Goal: Task Accomplishment & Management: Use online tool/utility

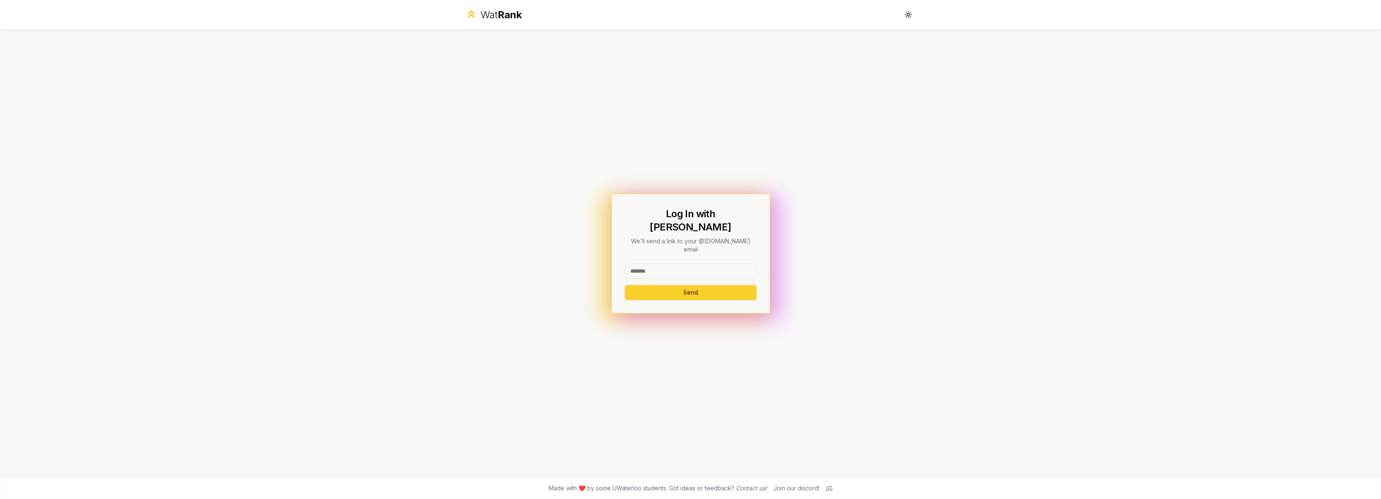
click at [697, 285] on button "Send" at bounding box center [691, 292] width 132 height 15
click at [692, 260] on input at bounding box center [691, 267] width 132 height 15
type input "*******"
click at [690, 285] on button "Send" at bounding box center [691, 292] width 132 height 15
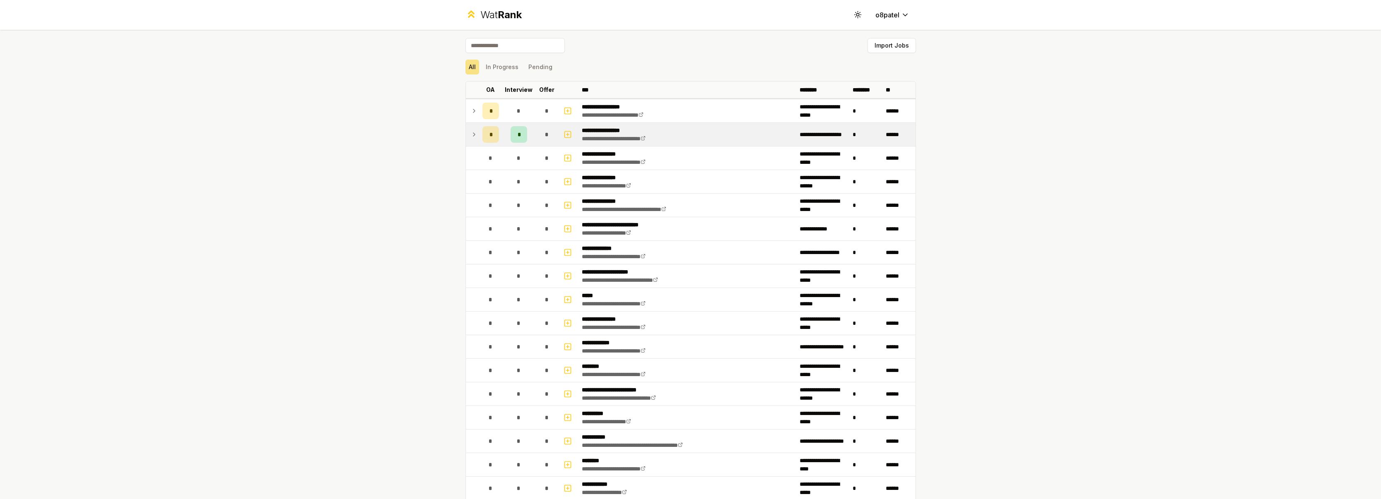
click at [471, 137] on icon at bounding box center [474, 135] width 7 height 10
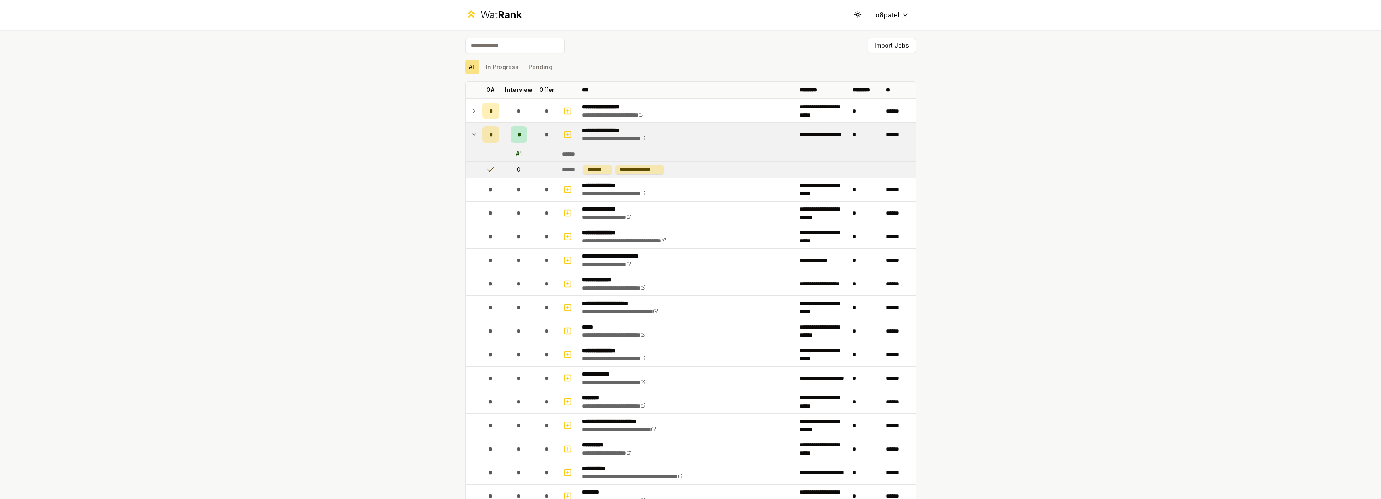
click at [471, 137] on icon at bounding box center [474, 135] width 7 height 10
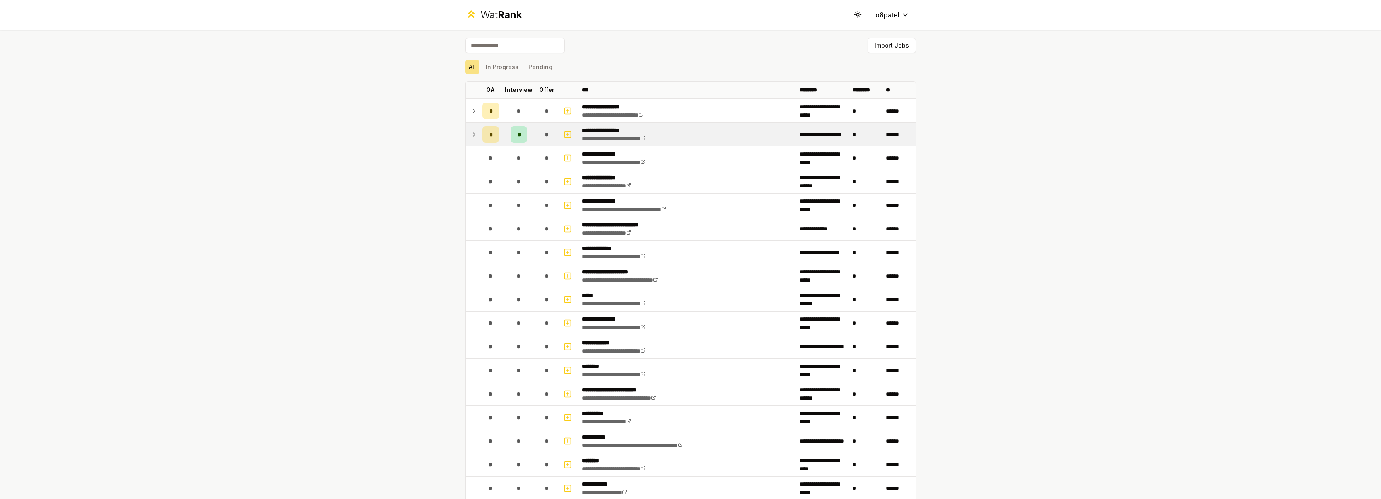
click at [546, 47] on input at bounding box center [514, 45] width 99 height 15
paste input "**********"
type input "**********"
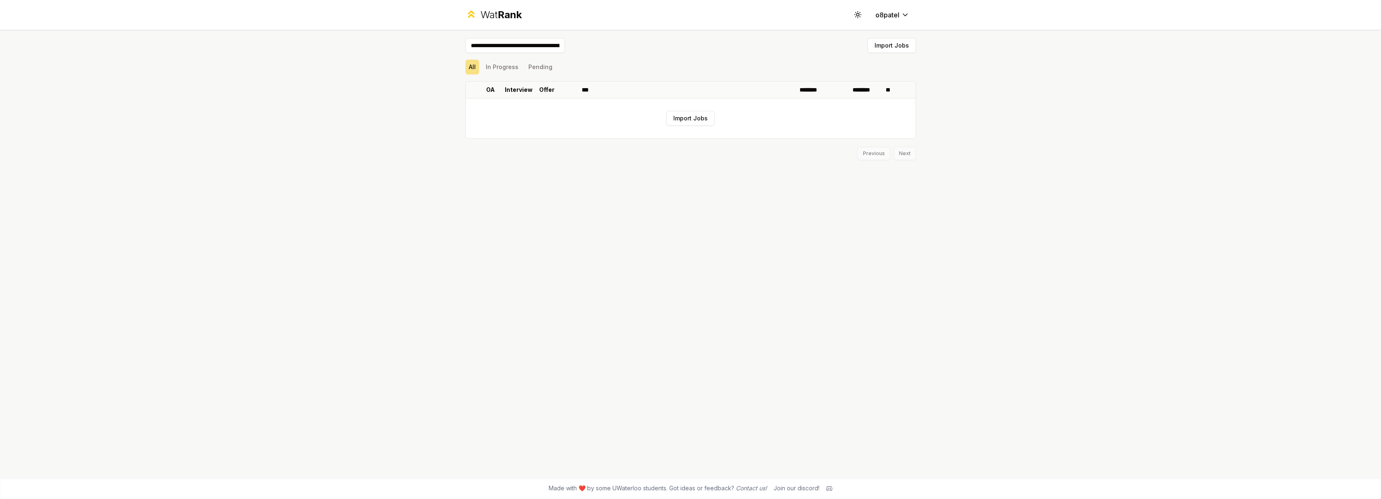
click at [531, 42] on input at bounding box center [514, 45] width 99 height 15
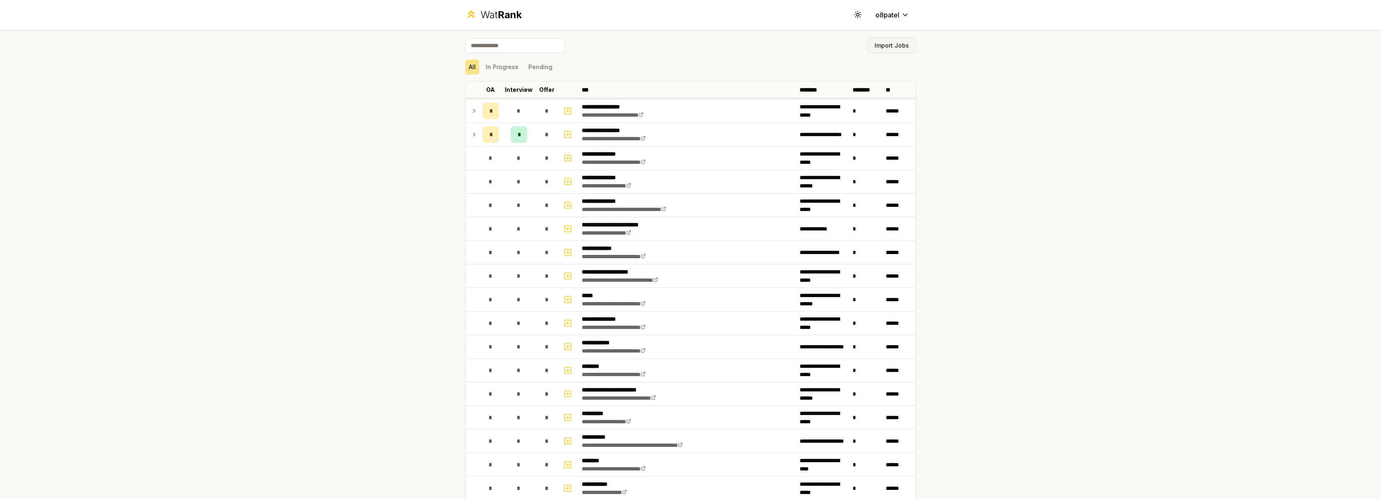
click at [892, 46] on button "Import Jobs" at bounding box center [892, 45] width 48 height 15
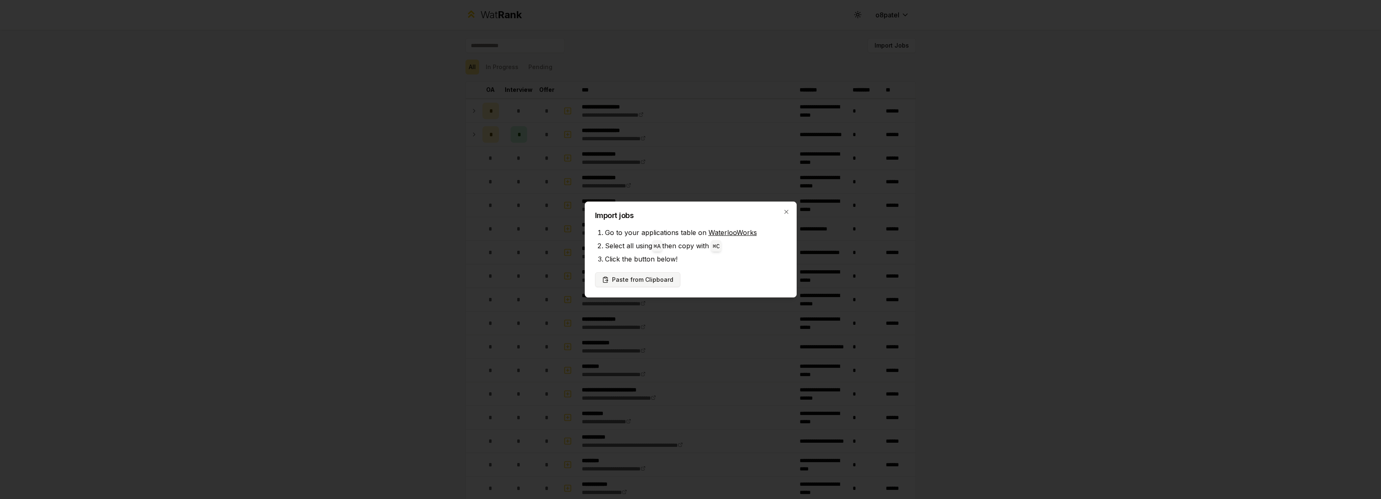
click at [658, 281] on button "Paste from Clipboard" at bounding box center [637, 280] width 85 height 15
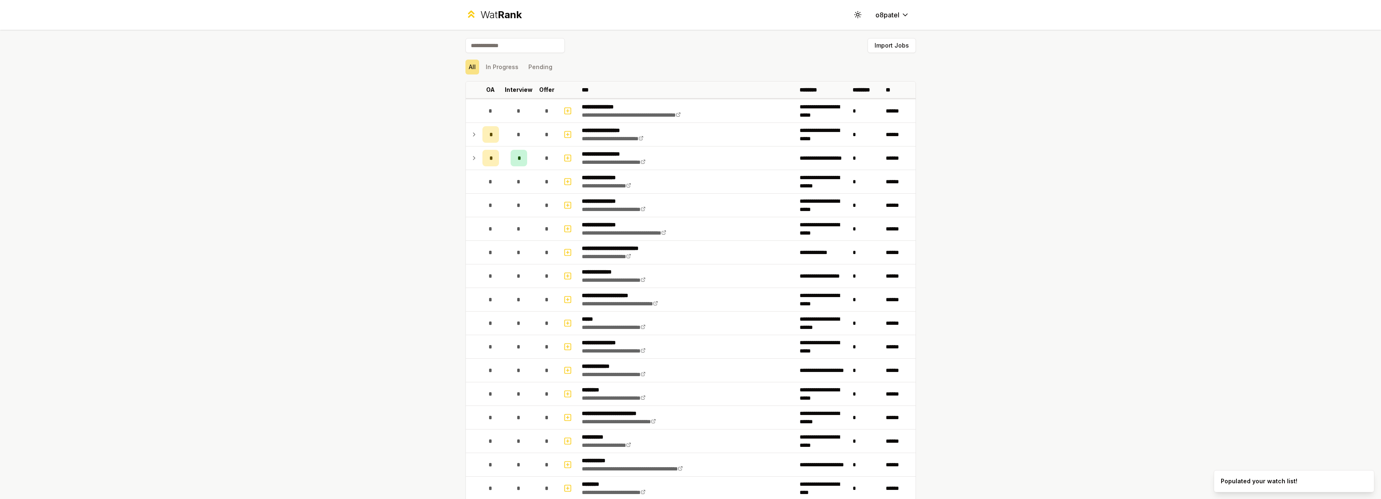
scroll to position [265, 0]
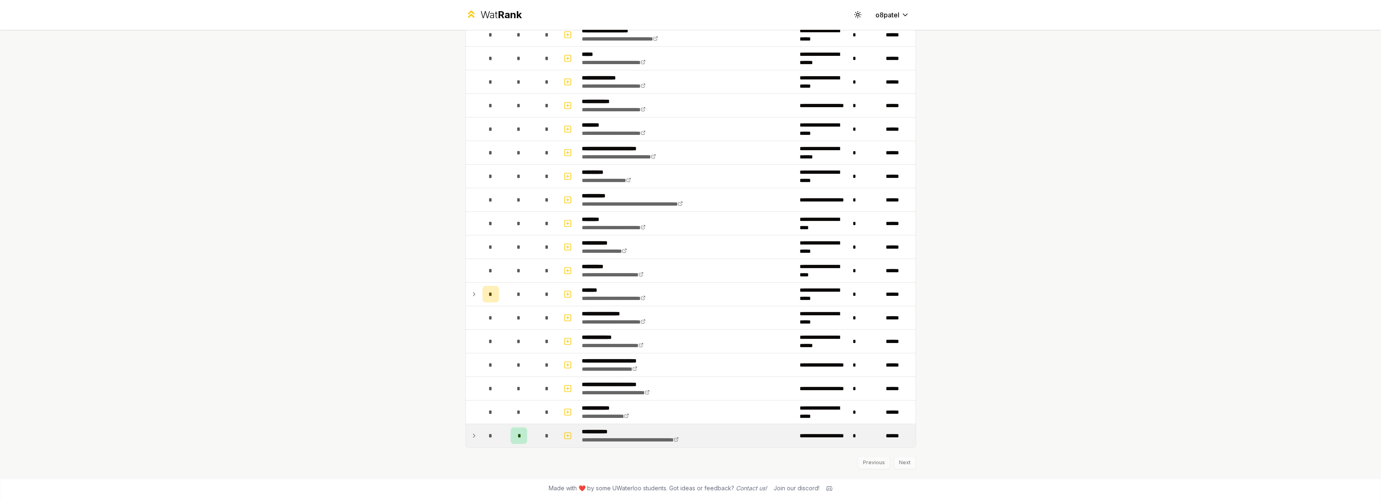
click at [471, 434] on icon at bounding box center [474, 436] width 7 height 10
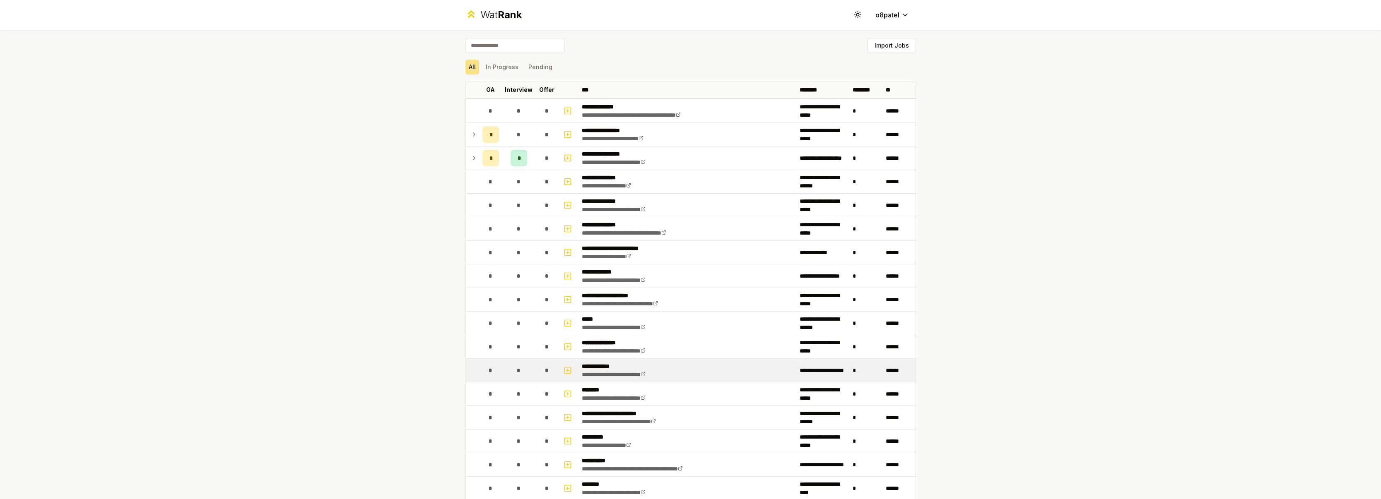
scroll to position [280, 0]
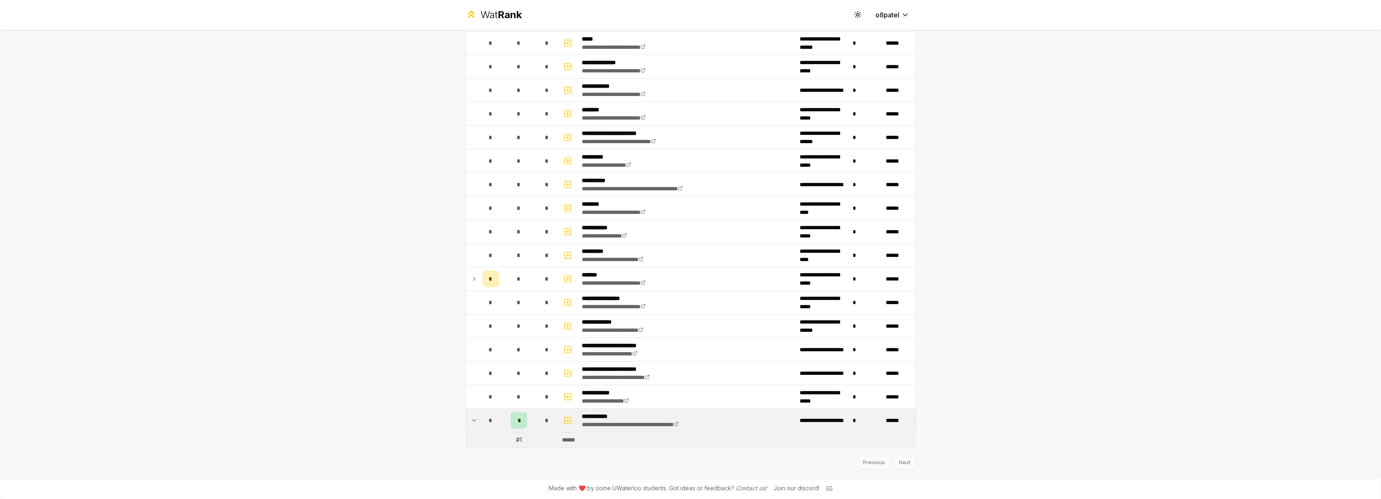
click at [516, 439] on div "# 1" at bounding box center [519, 440] width 6 height 8
click at [479, 421] on td "*" at bounding box center [490, 420] width 23 height 23
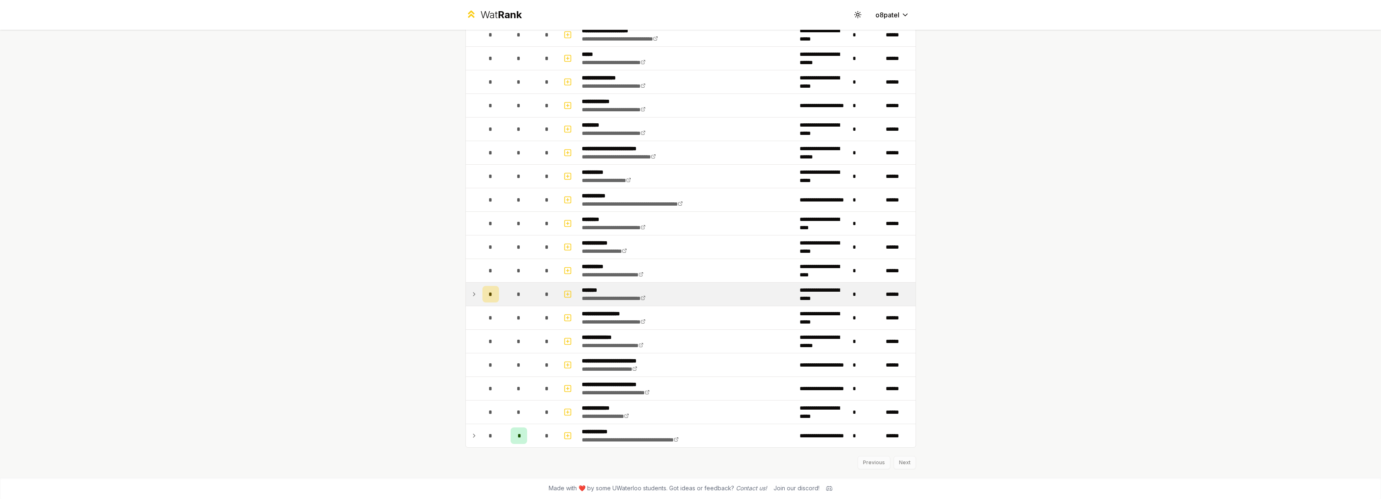
click at [467, 293] on td at bounding box center [472, 294] width 13 height 23
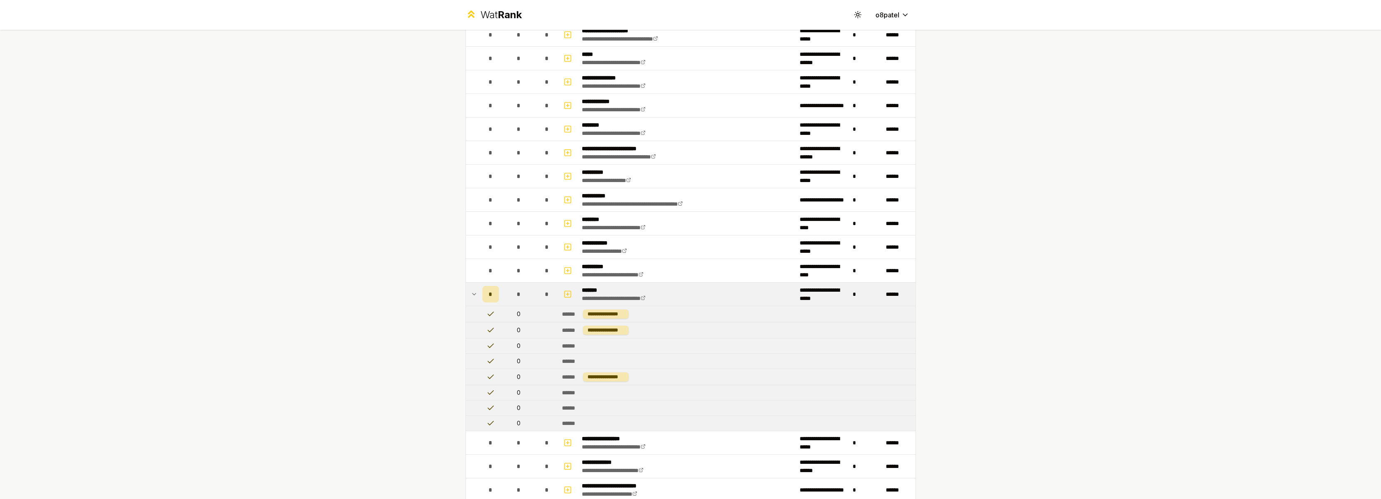
click at [467, 293] on td at bounding box center [472, 294] width 13 height 23
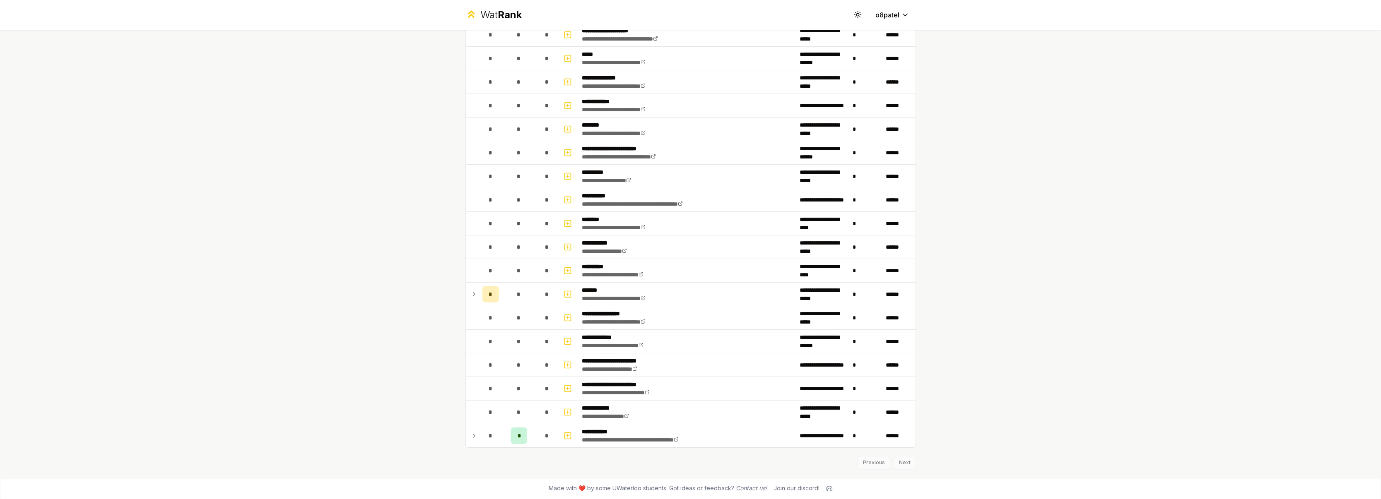
scroll to position [0, 0]
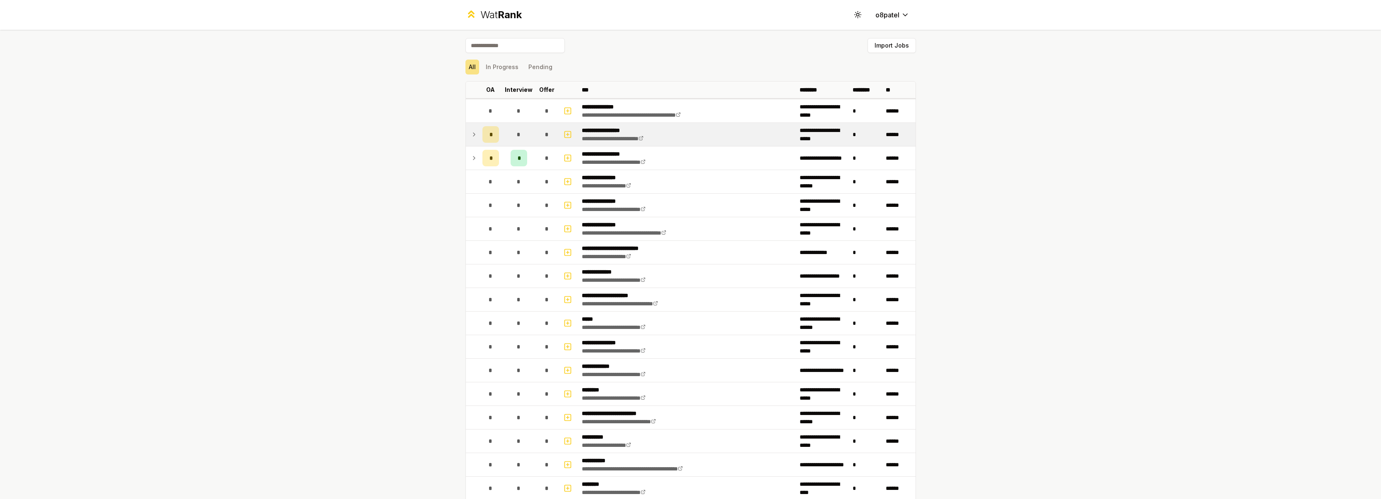
click at [471, 134] on icon at bounding box center [474, 135] width 7 height 10
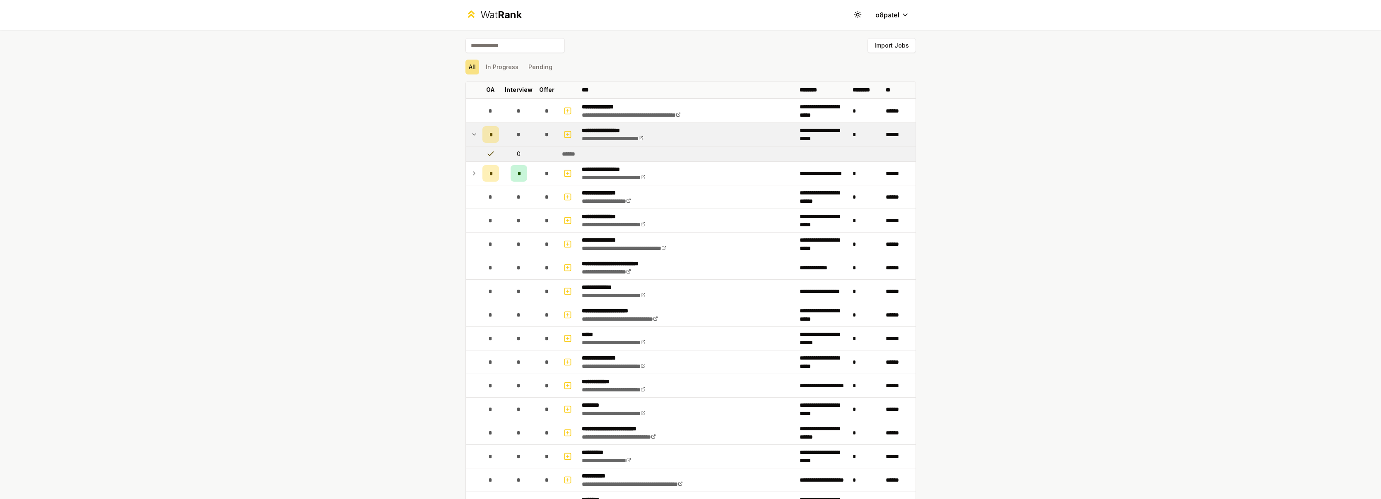
click at [471, 134] on icon at bounding box center [474, 135] width 7 height 10
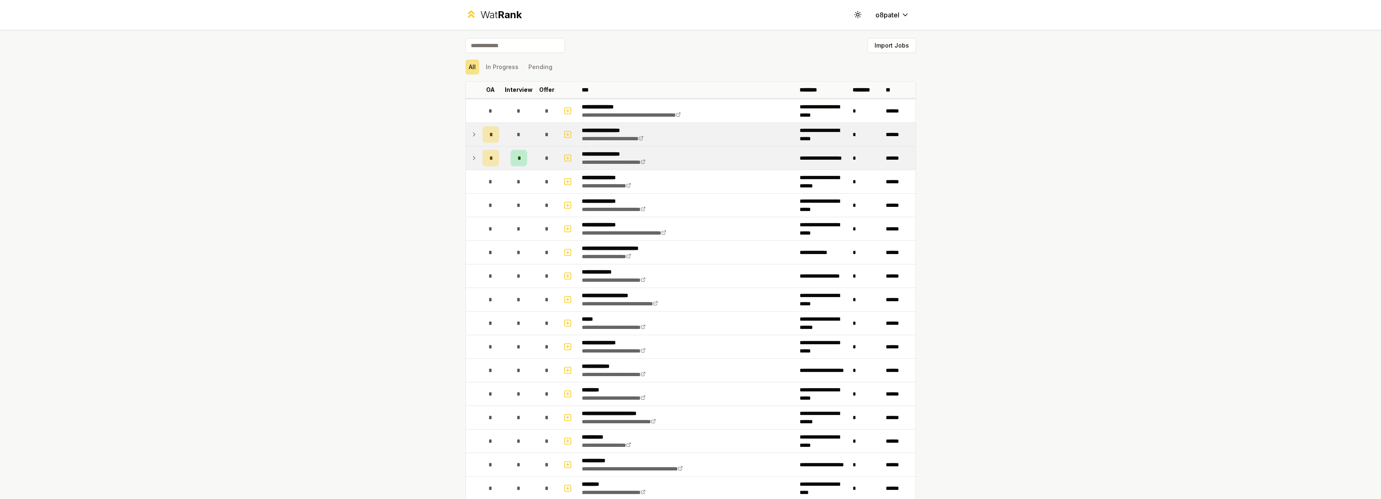
click at [473, 157] on icon at bounding box center [474, 158] width 7 height 10
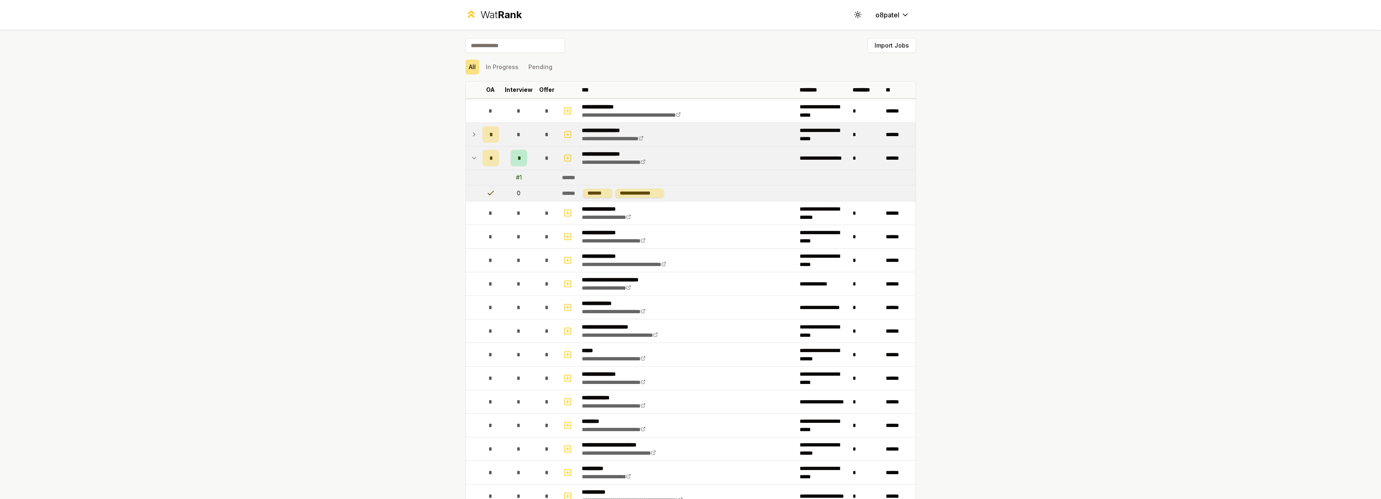
click at [473, 157] on icon at bounding box center [474, 158] width 7 height 10
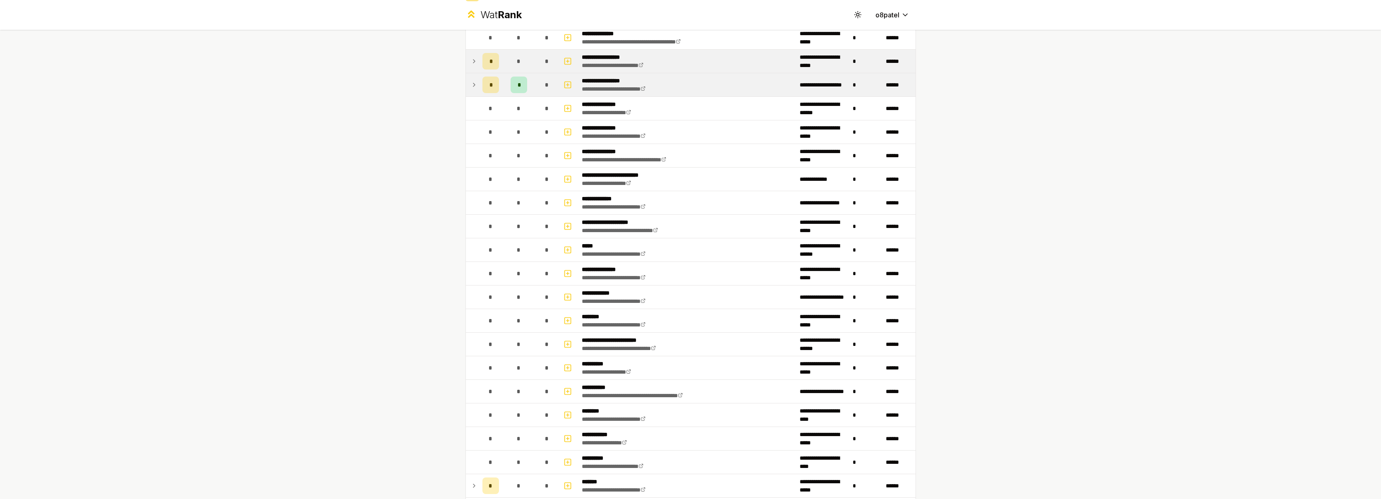
scroll to position [265, 0]
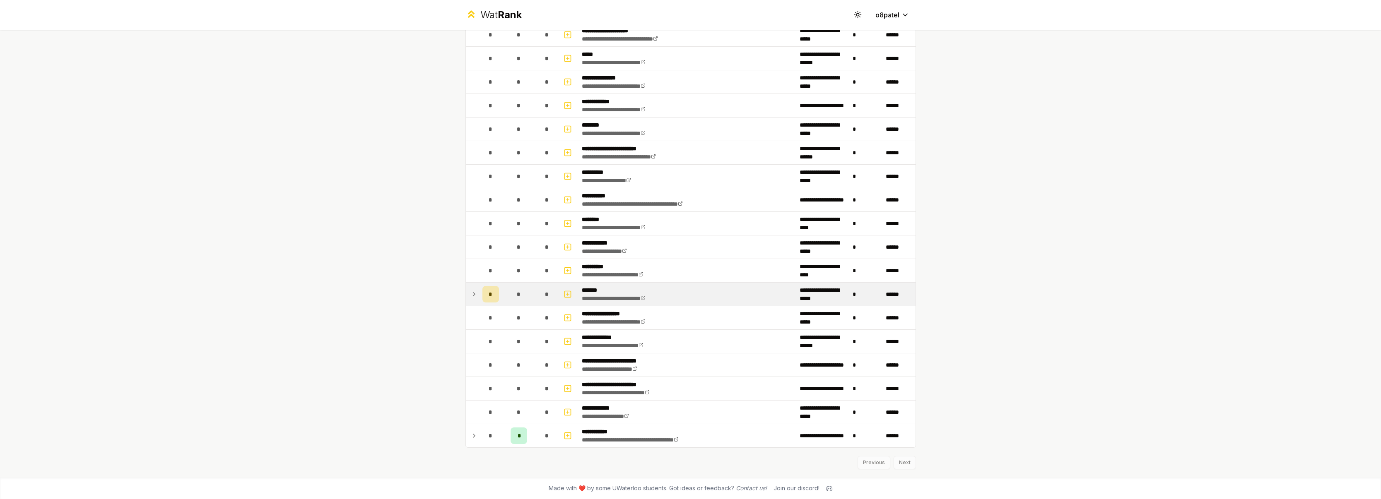
click at [472, 289] on td at bounding box center [472, 294] width 13 height 23
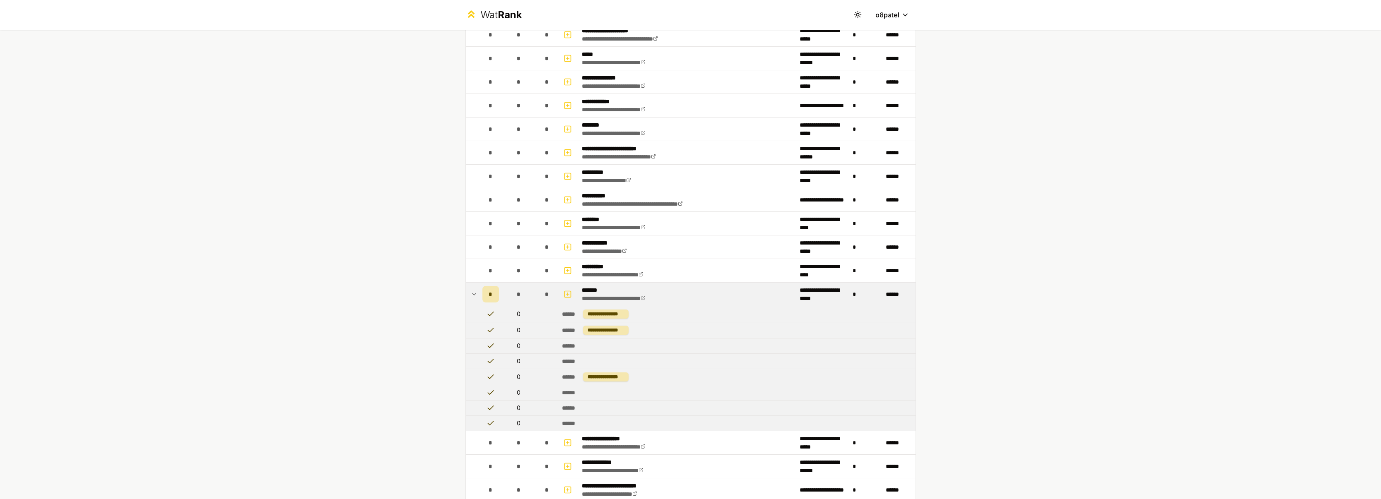
click at [483, 294] on div "*" at bounding box center [490, 294] width 17 height 17
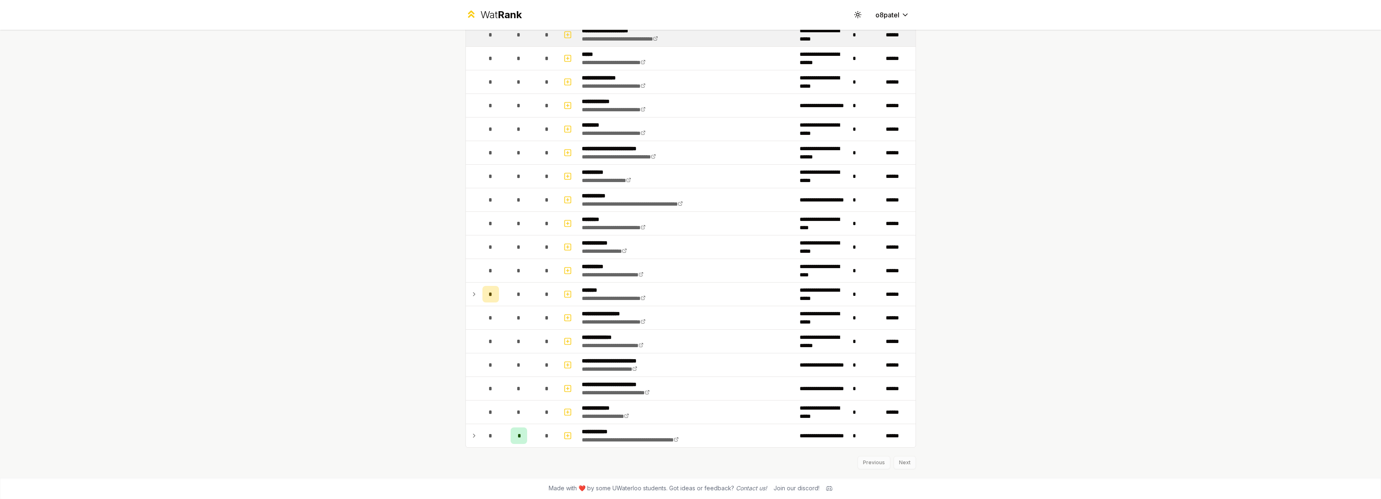
scroll to position [0, 0]
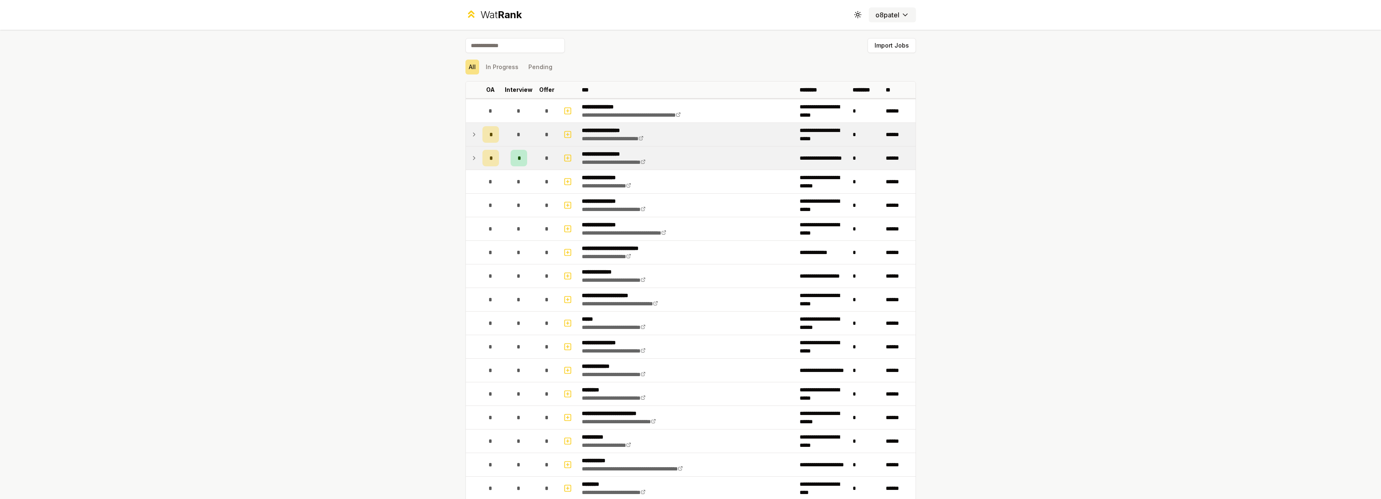
click at [897, 14] on html "**********" at bounding box center [690, 249] width 1381 height 499
click at [977, 120] on html "**********" at bounding box center [690, 249] width 1381 height 499
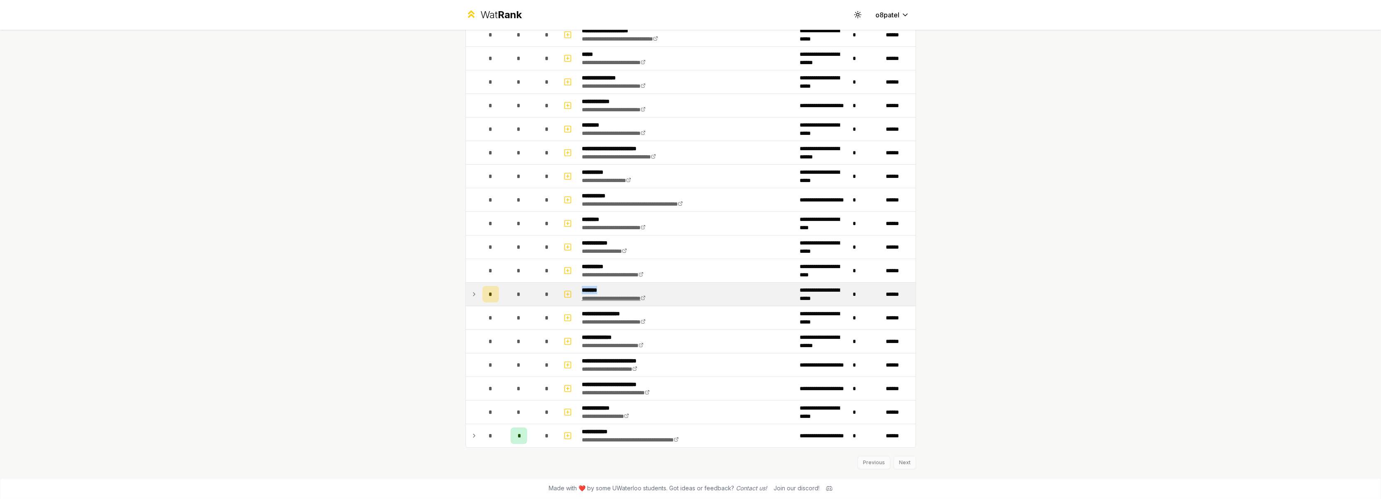
click at [603, 298] on link "**********" at bounding box center [614, 299] width 64 height 6
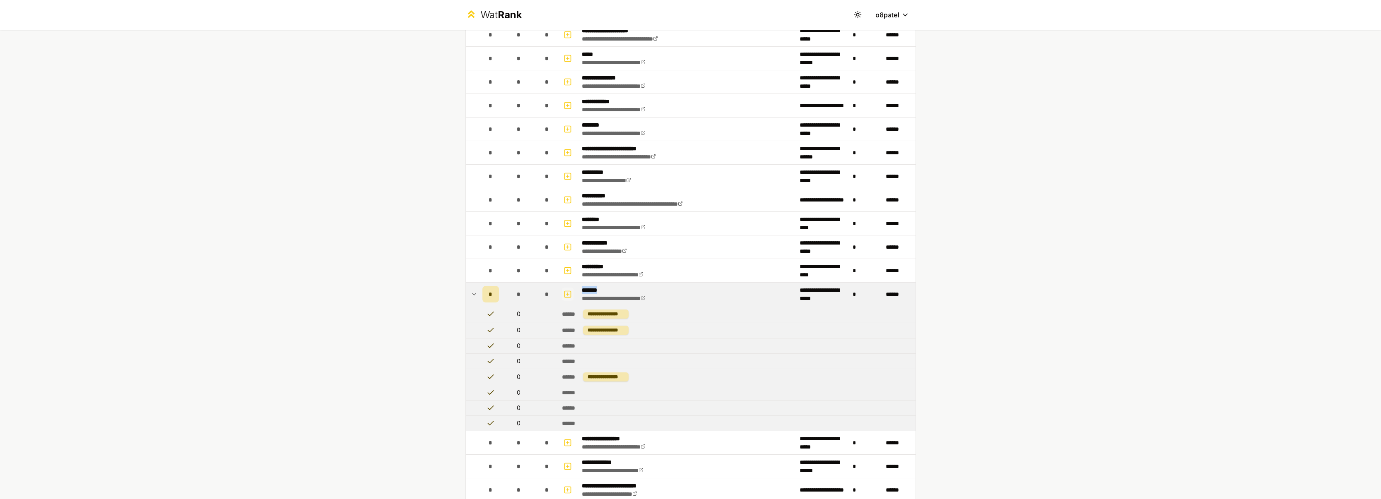
click at [566, 294] on icon "button" at bounding box center [567, 294] width 3 height 0
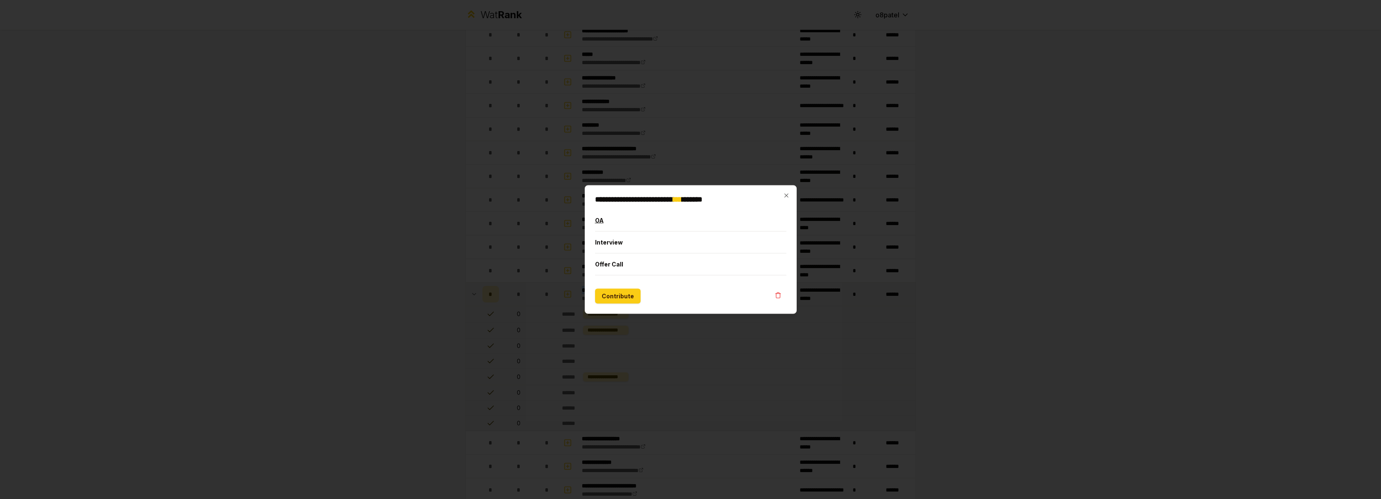
click at [598, 219] on button "OA" at bounding box center [690, 221] width 191 height 22
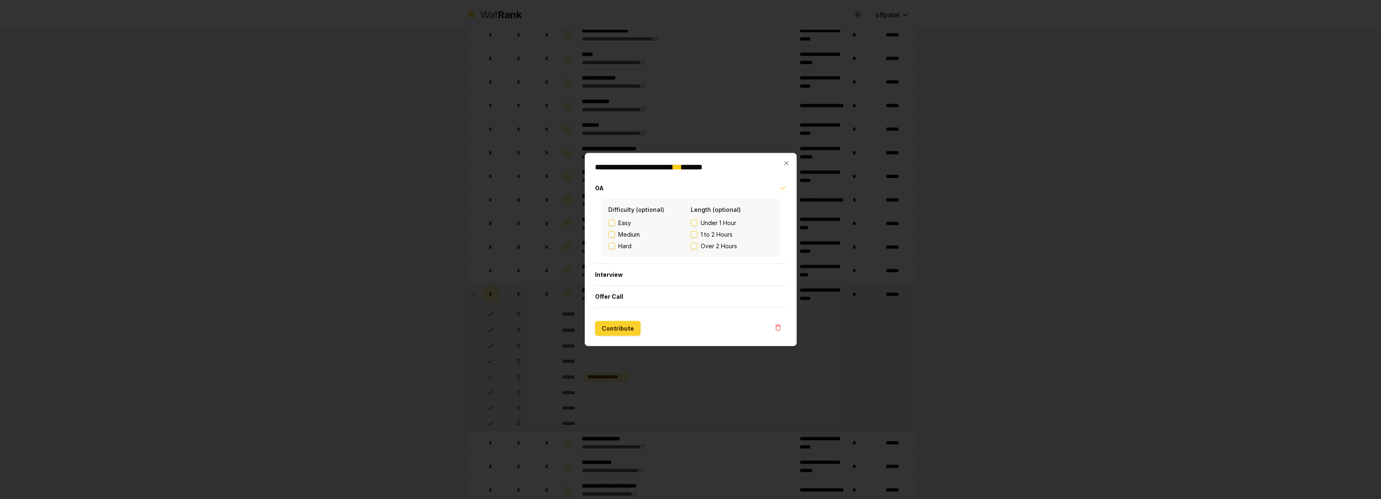
click at [627, 329] on button "Contribute" at bounding box center [618, 328] width 46 height 15
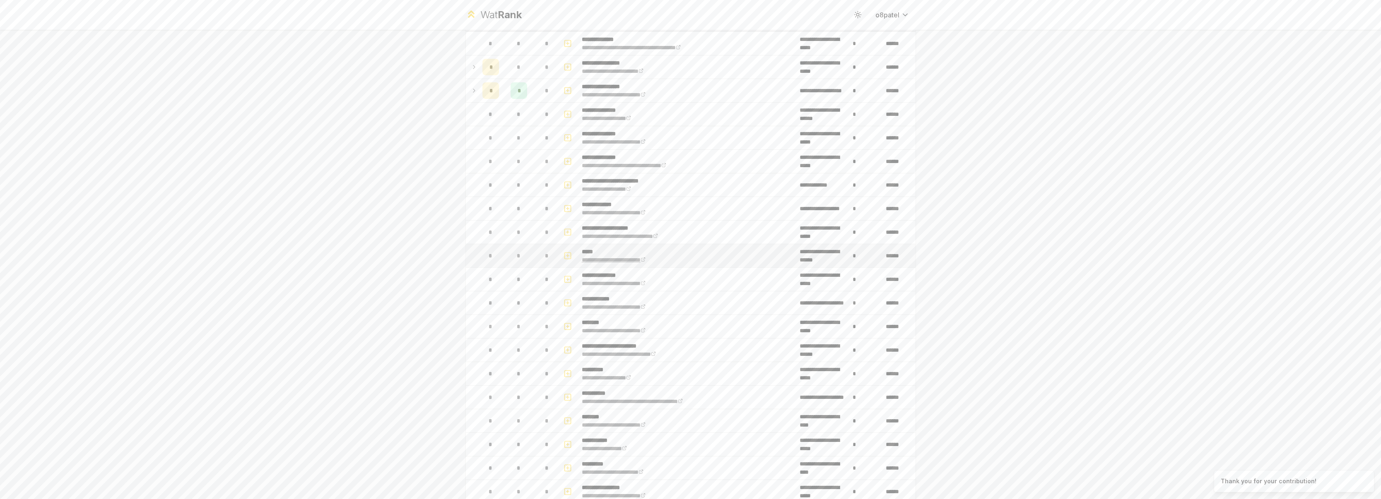
scroll to position [0, 0]
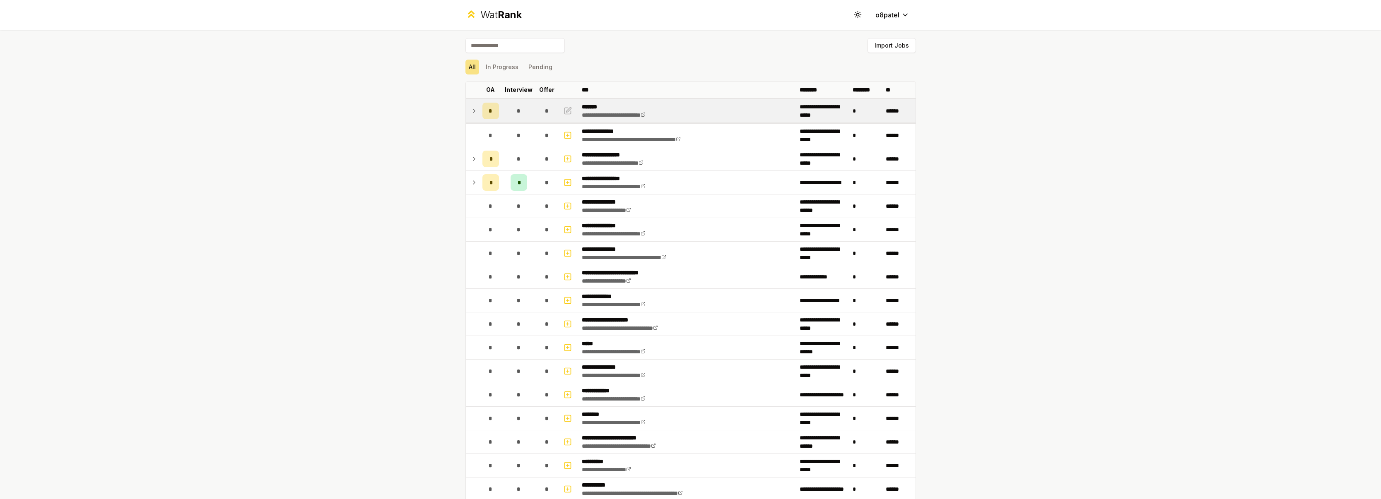
click at [467, 106] on td at bounding box center [472, 110] width 13 height 23
